Goal: Navigation & Orientation: Find specific page/section

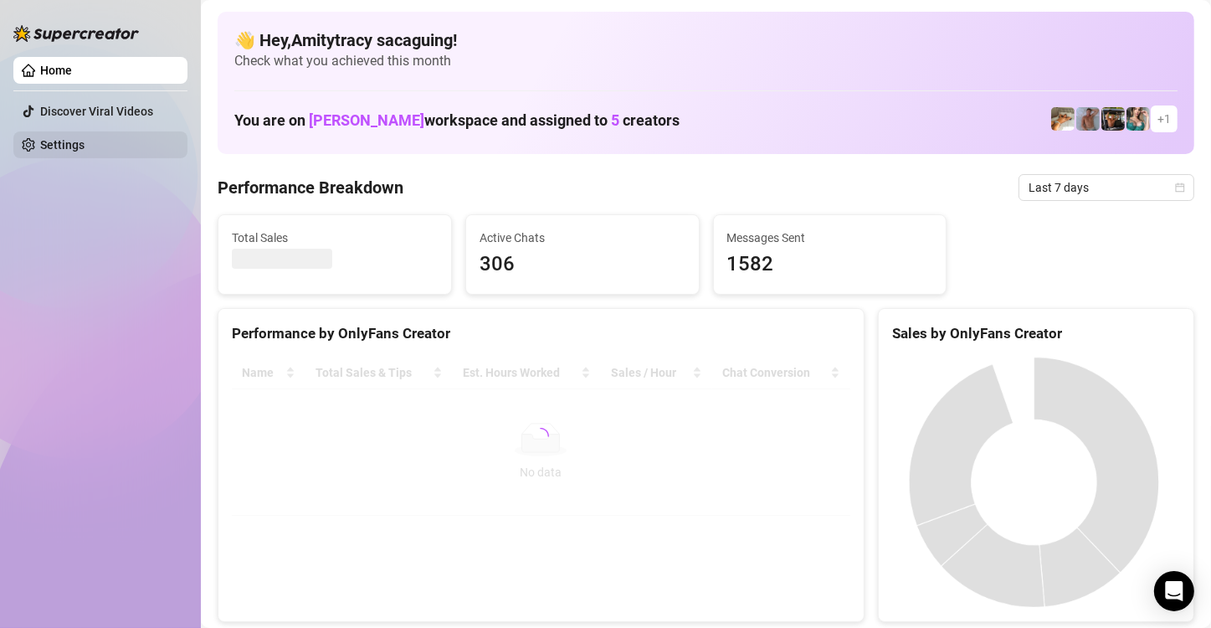
click at [85, 144] on link "Settings" at bounding box center [62, 144] width 44 height 13
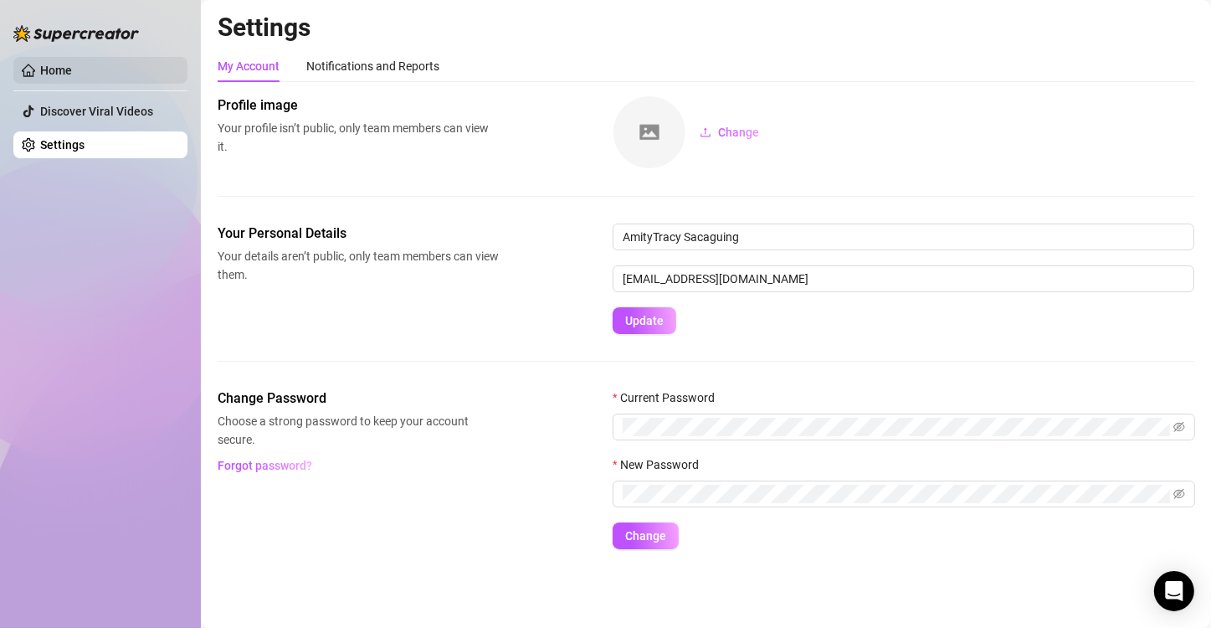
click at [72, 77] on link "Home" at bounding box center [56, 70] width 32 height 13
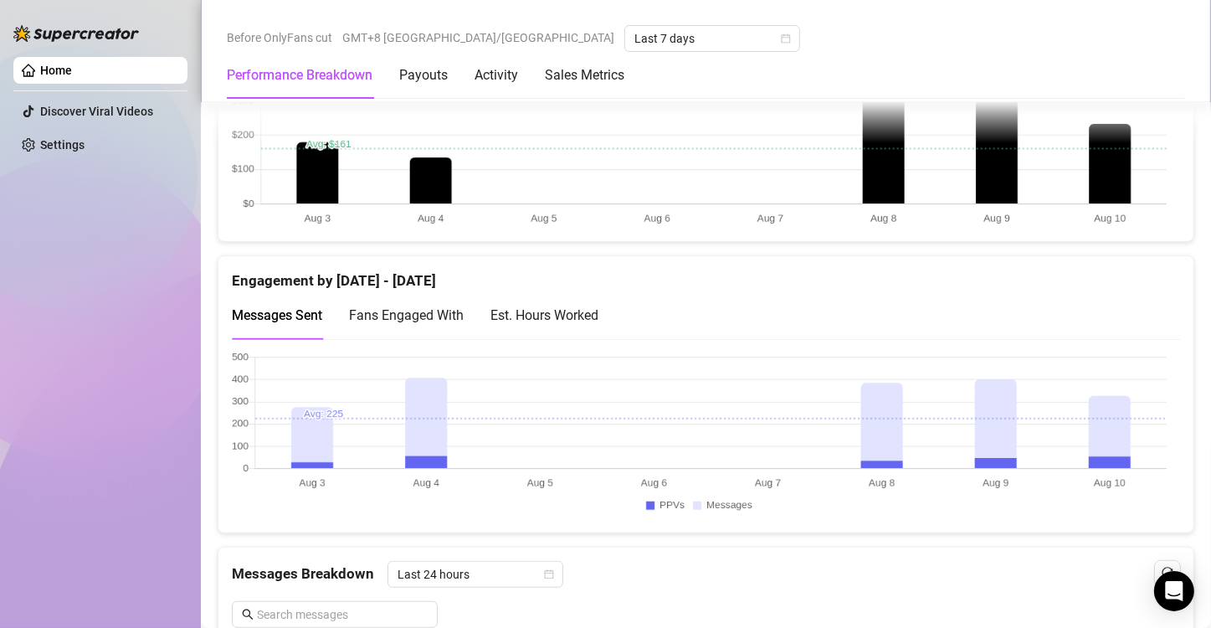
scroll to position [769, 0]
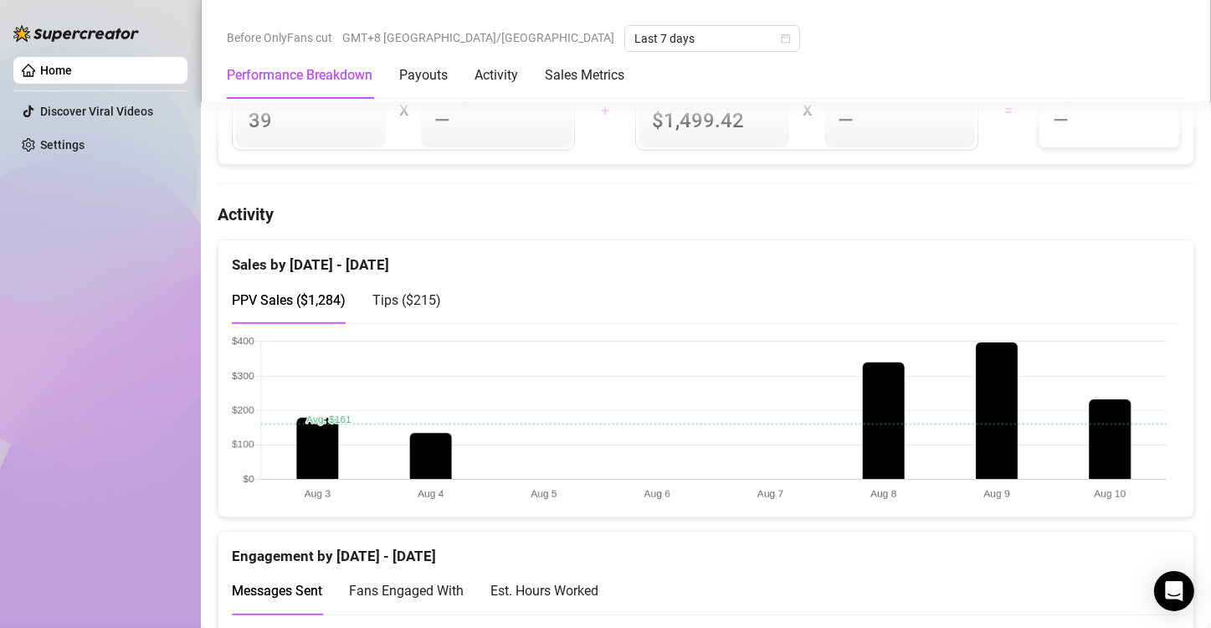
click at [1101, 397] on canvas at bounding box center [699, 419] width 935 height 167
click at [1104, 423] on canvas at bounding box center [699, 419] width 935 height 167
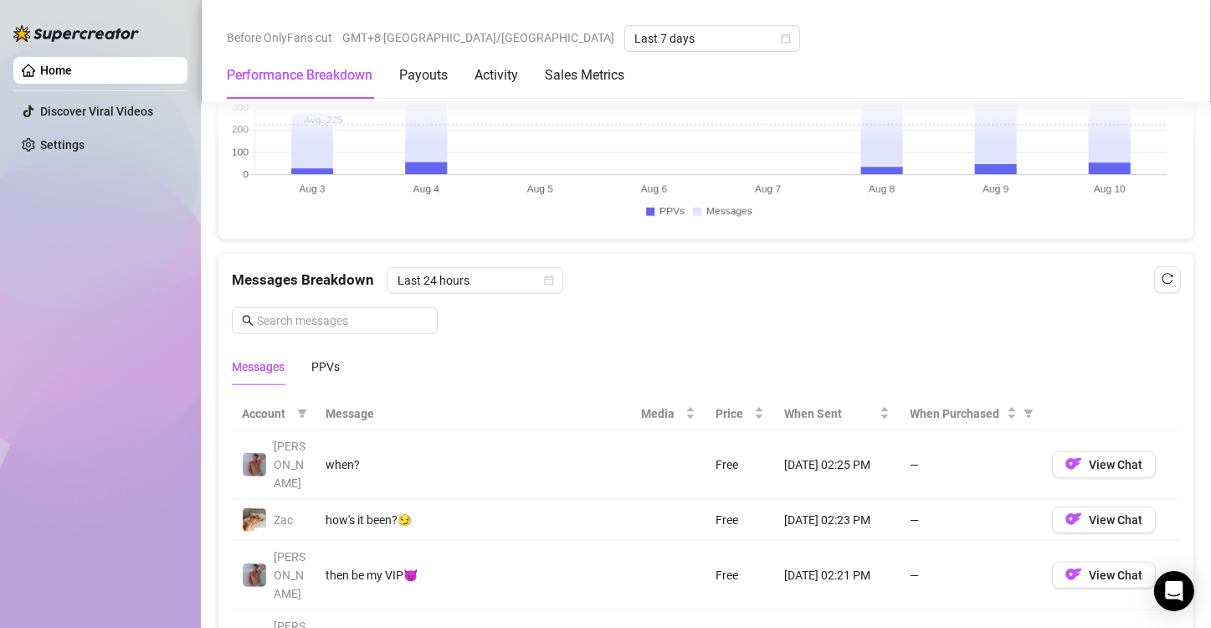
scroll to position [1342, 0]
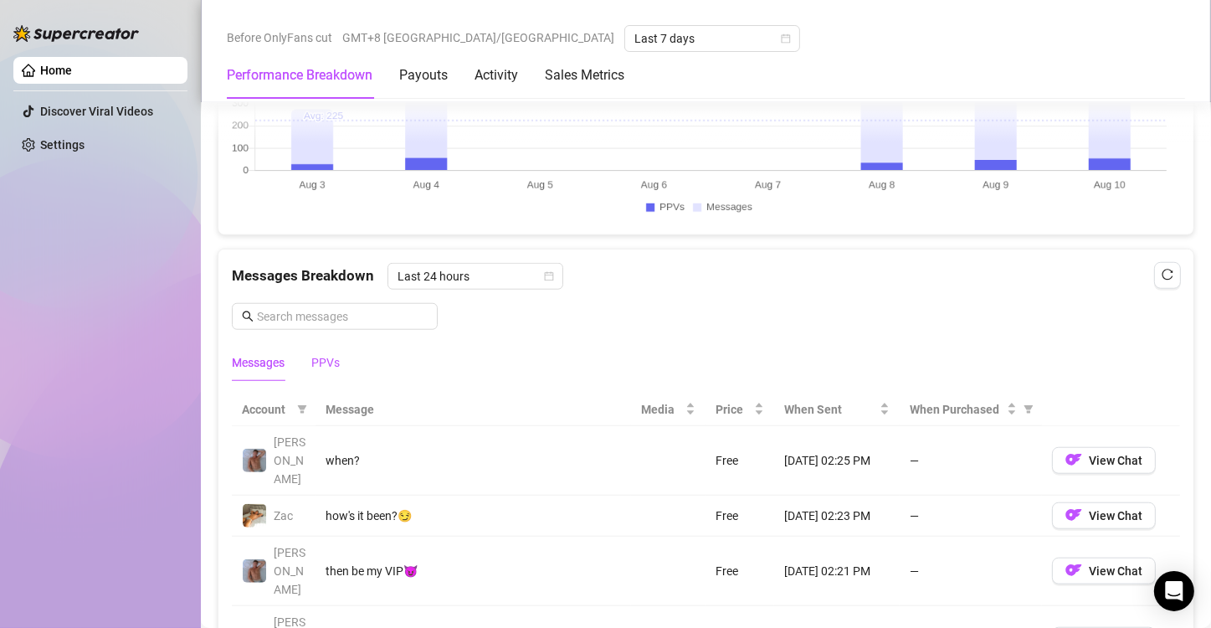
click at [338, 365] on div "PPVs" at bounding box center [325, 362] width 28 height 18
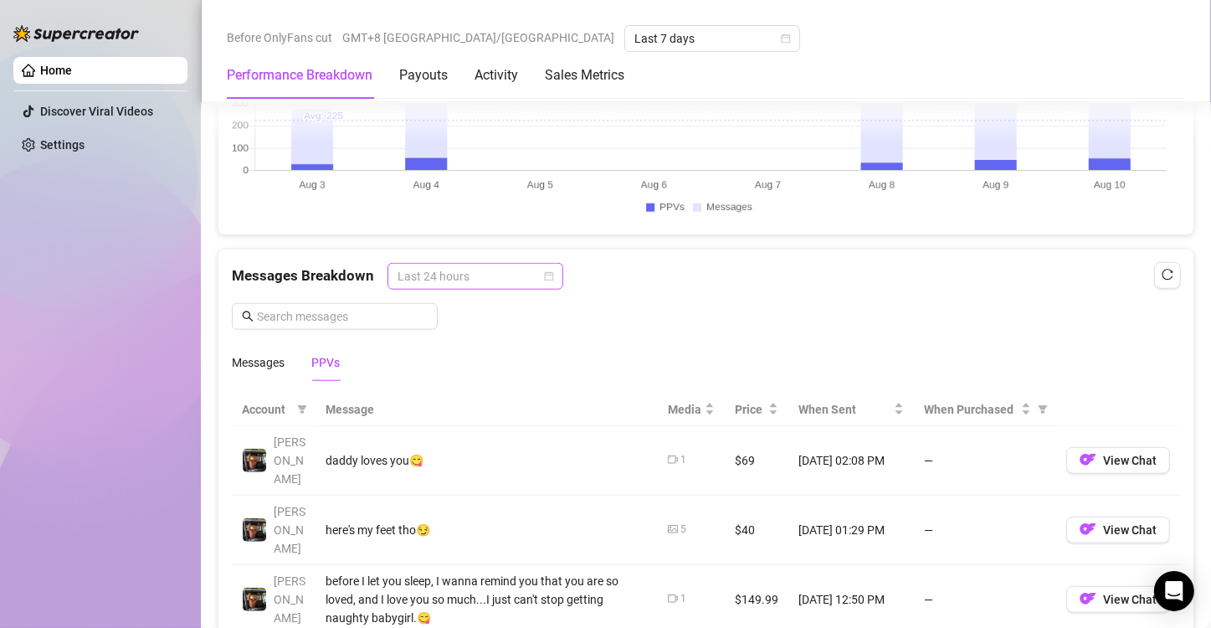
click at [533, 271] on span "Last 24 hours" at bounding box center [476, 276] width 156 height 25
click at [492, 306] on div "Last 24 hours" at bounding box center [473, 306] width 149 height 18
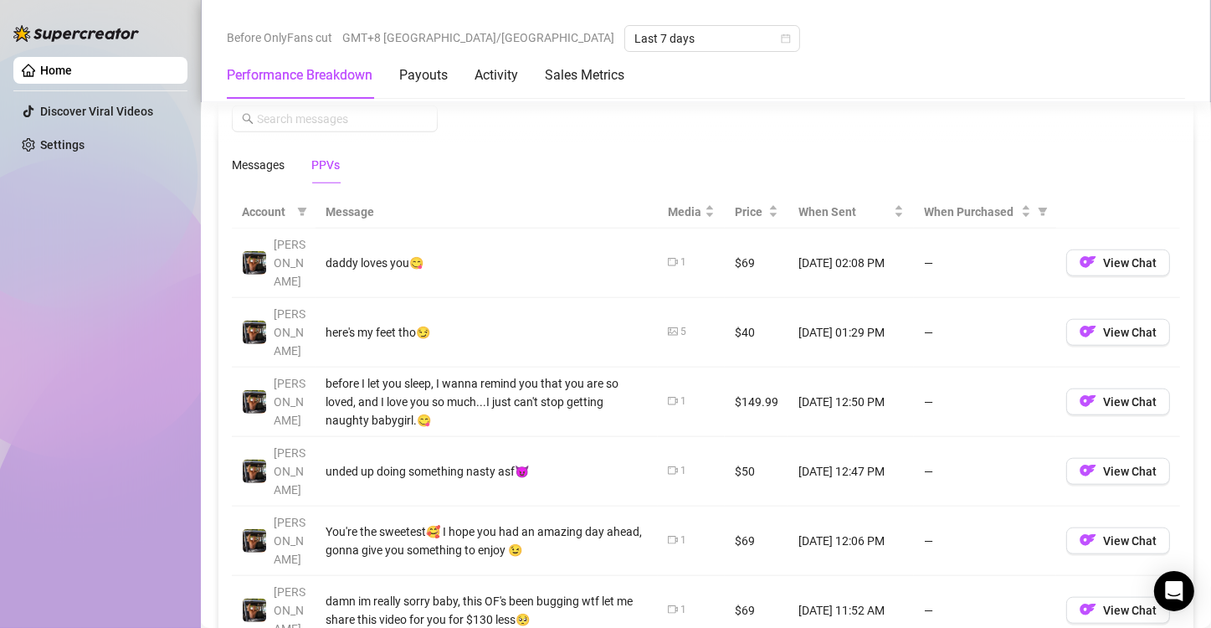
scroll to position [1540, 0]
